Goal: Find specific page/section: Find specific page/section

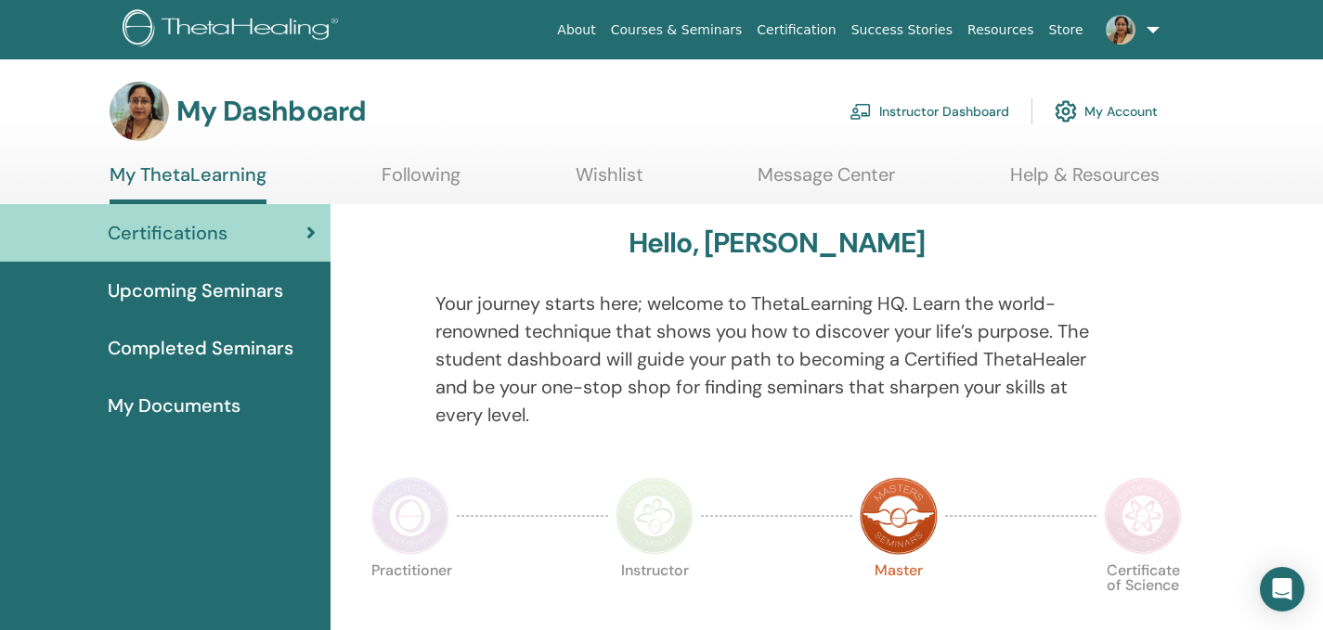
click at [1115, 30] on img at bounding box center [1121, 30] width 30 height 30
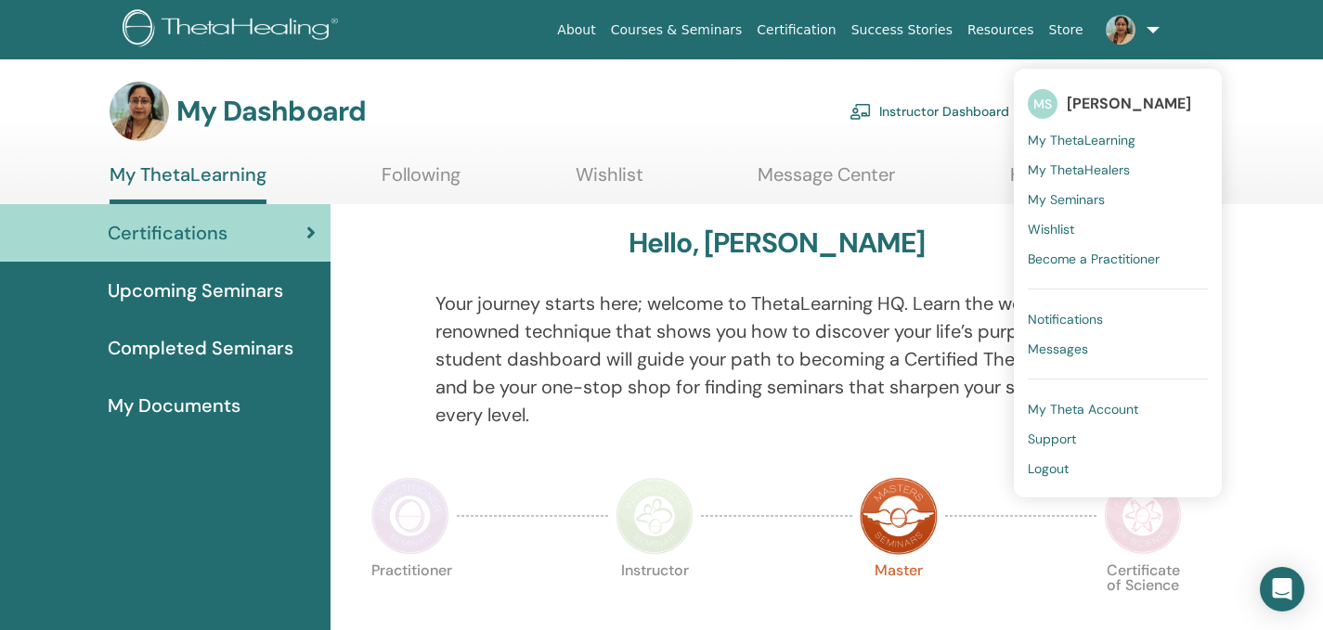
click at [1073, 405] on span "My Theta Account" at bounding box center [1083, 409] width 110 height 17
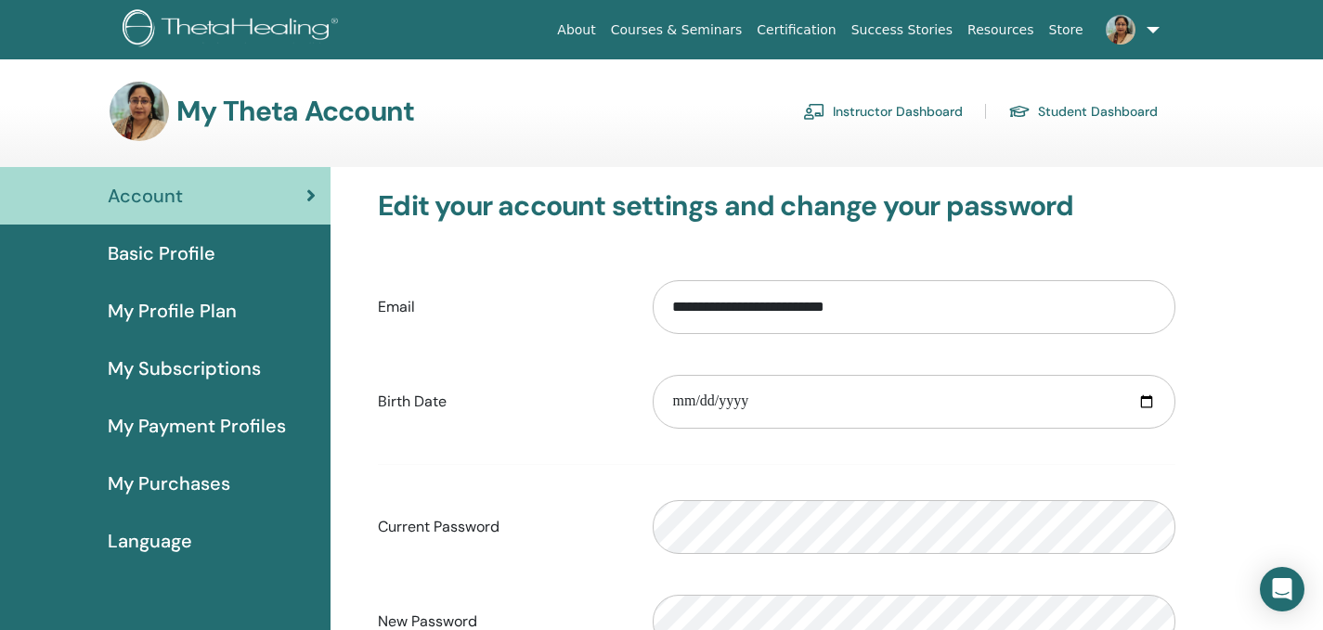
click at [1085, 100] on link "Student Dashboard" at bounding box center [1082, 112] width 149 height 30
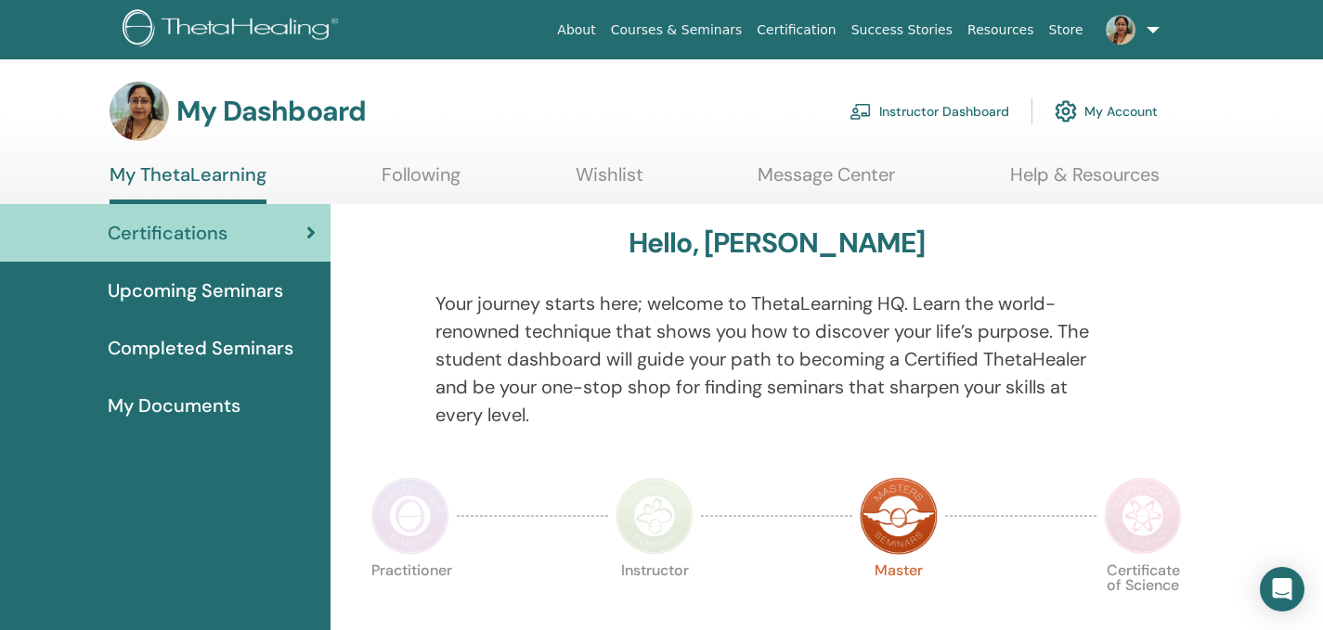
click at [248, 340] on span "Completed Seminars" at bounding box center [201, 348] width 186 height 28
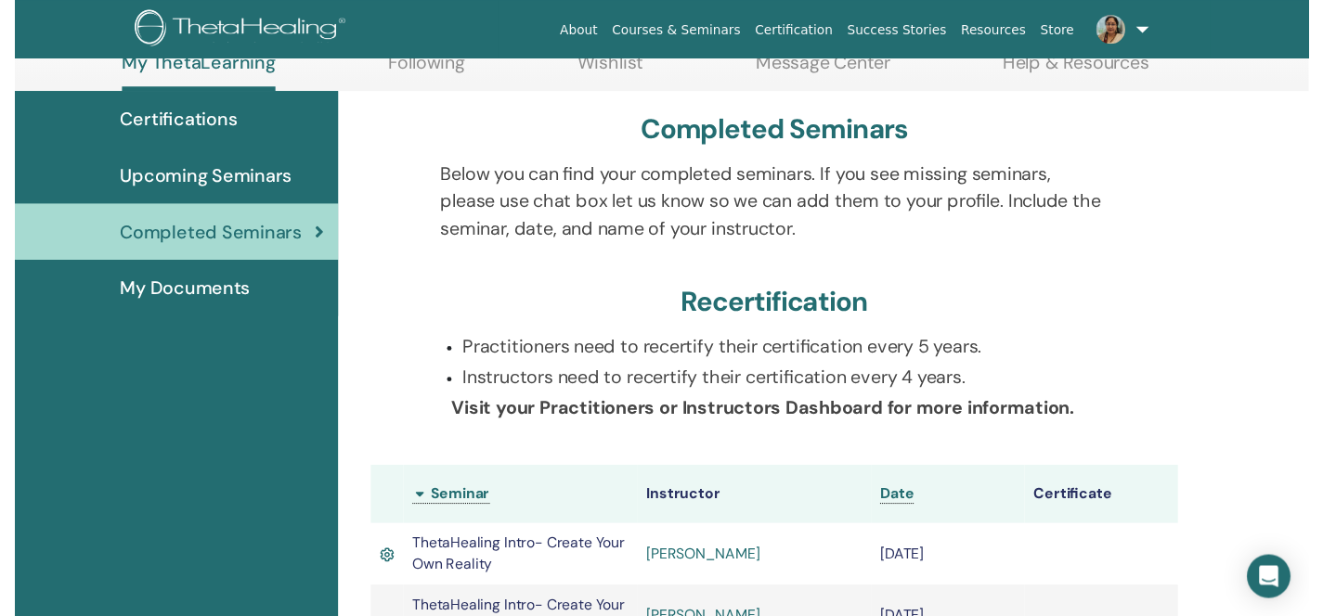
scroll to position [198, 0]
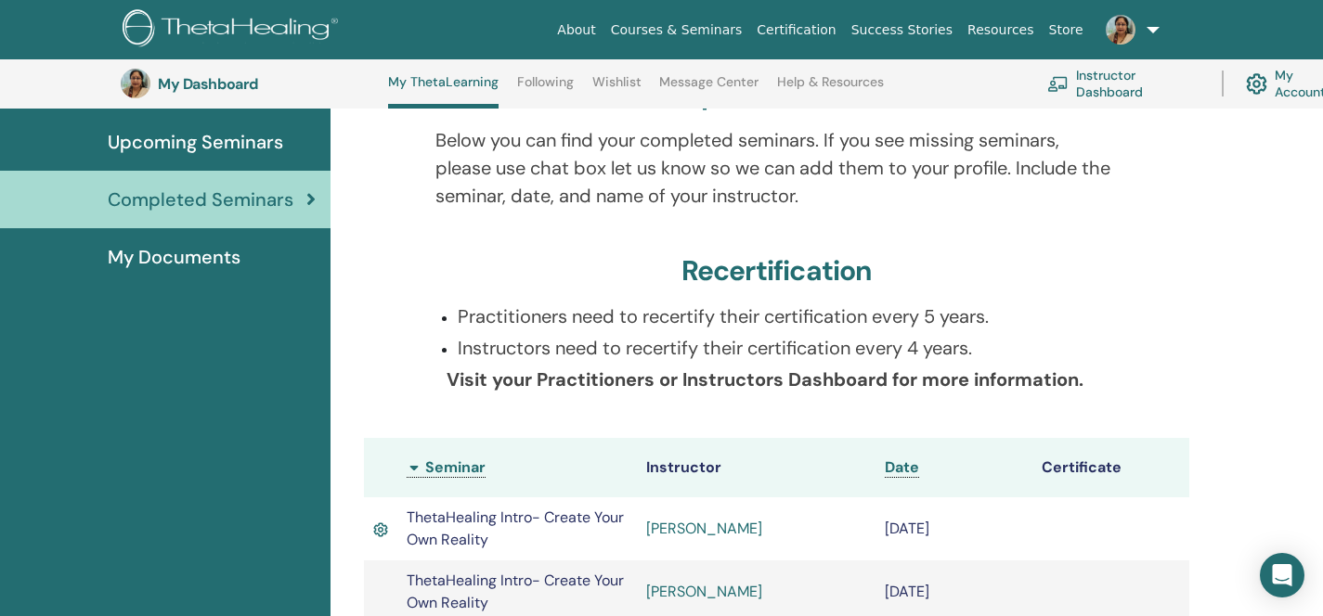
click at [1322, 419] on html "About Courses & Seminars Certification Success Stories Resources Store MS Meena…" at bounding box center [661, 110] width 1323 height 616
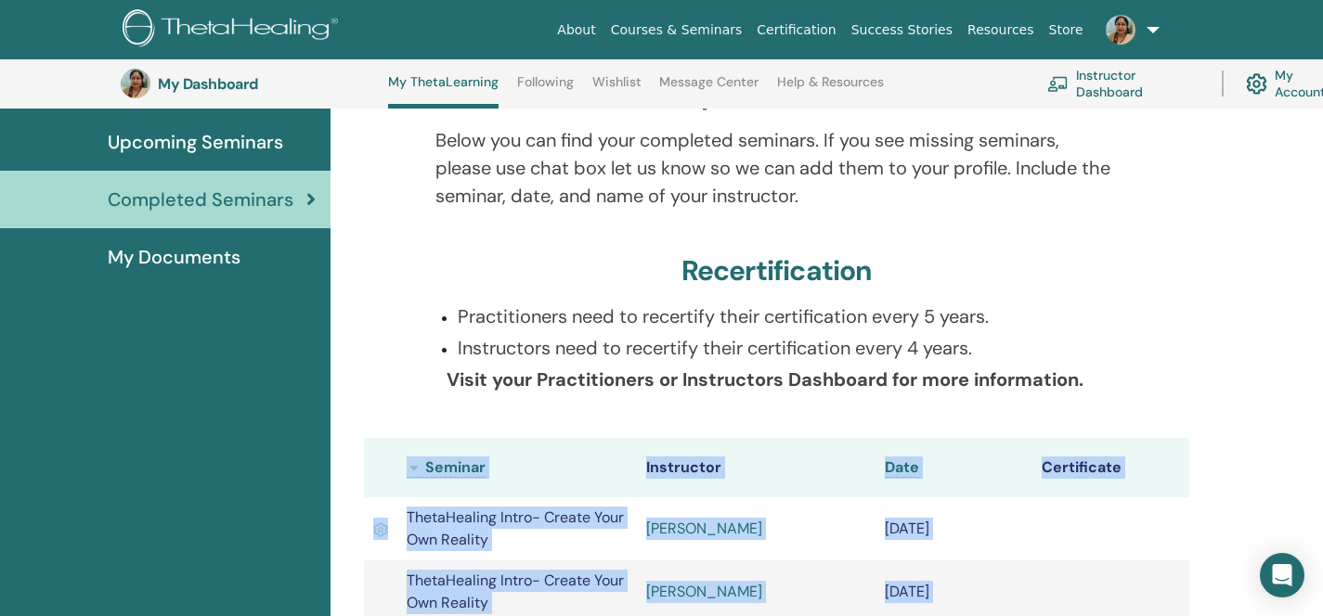
click at [1322, 419] on html "About Courses & Seminars Certification Success Stories Resources Store MS Meena…" at bounding box center [661, 110] width 1323 height 616
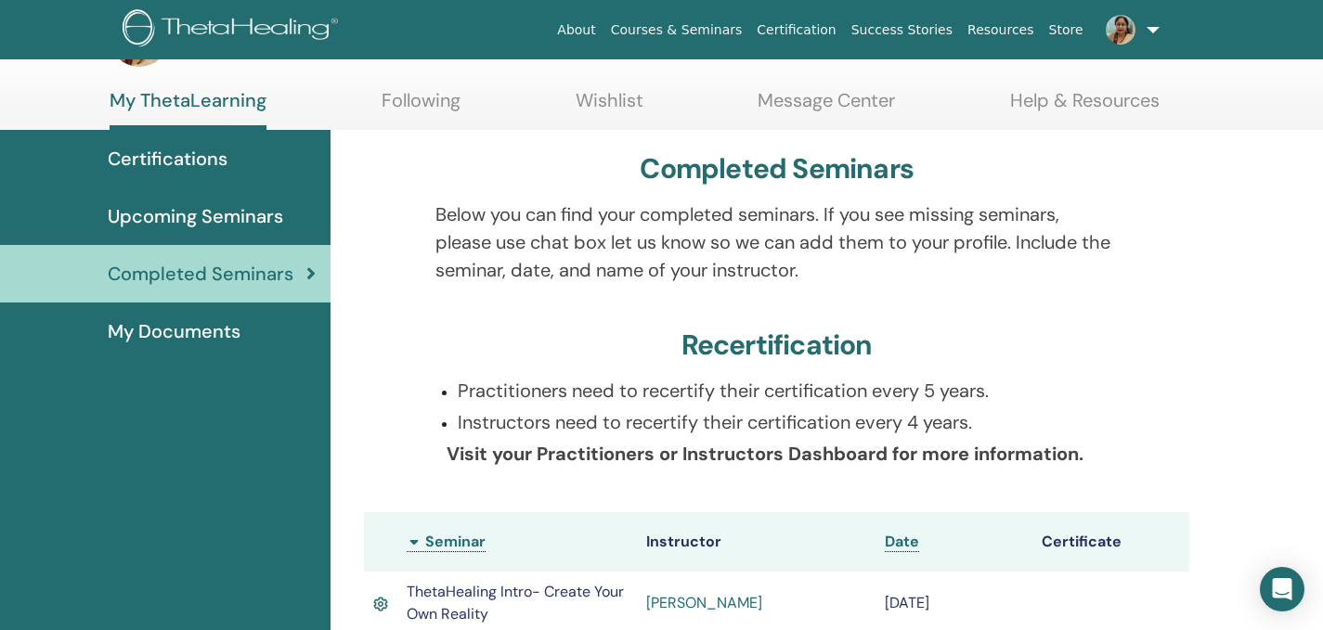
scroll to position [71, 0]
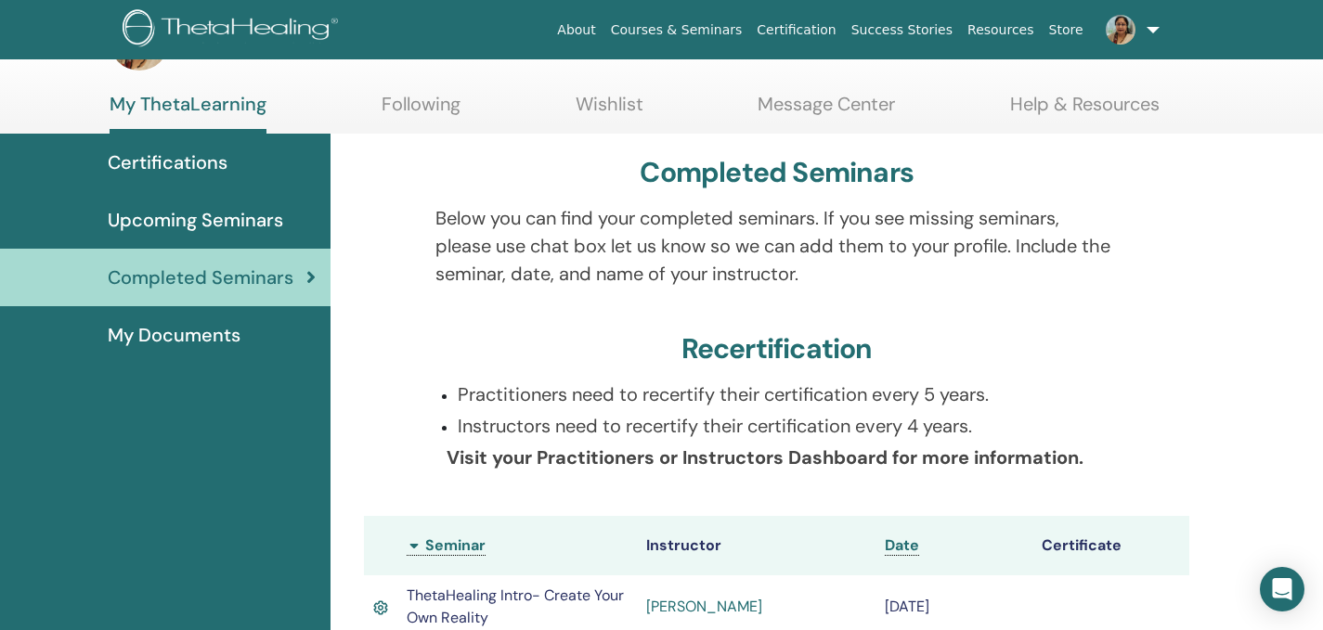
click at [219, 335] on span "My Documents" at bounding box center [174, 335] width 133 height 28
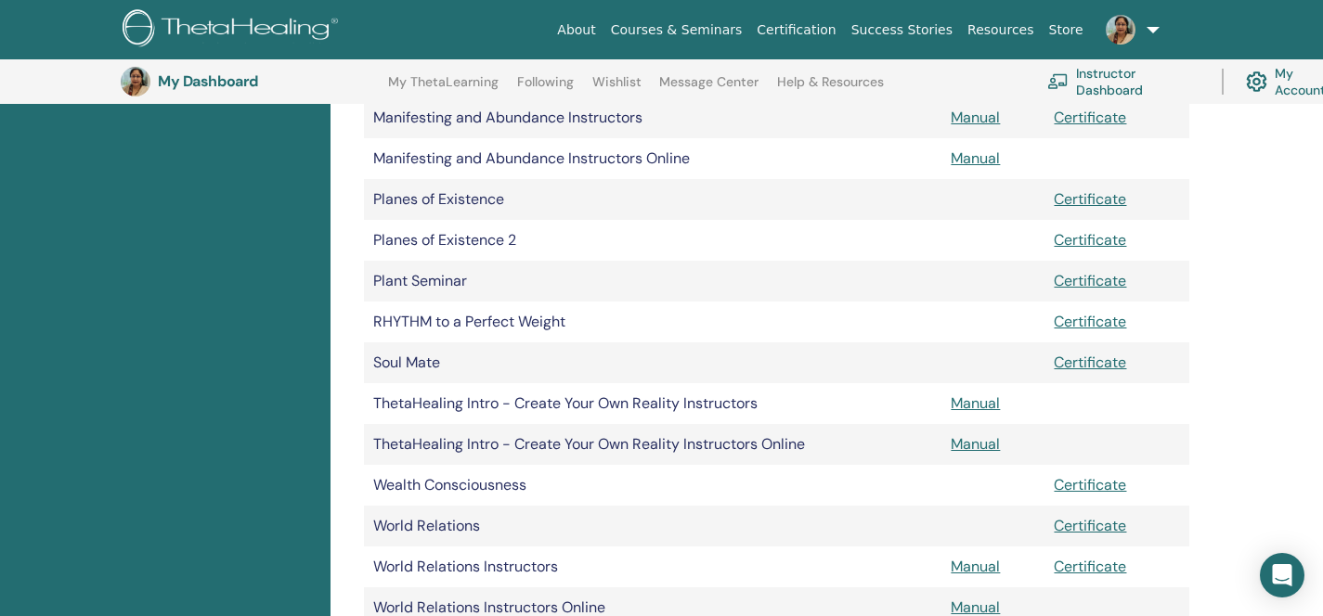
scroll to position [1675, 0]
